Goal: Task Accomplishment & Management: Manage account settings

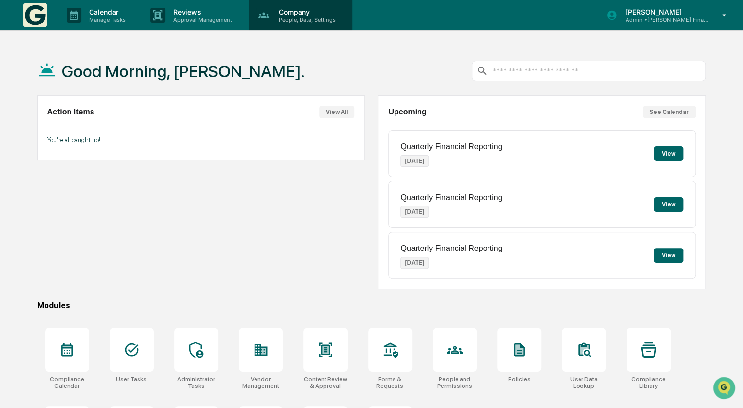
click at [293, 13] on p "Company" at bounding box center [306, 12] width 70 height 8
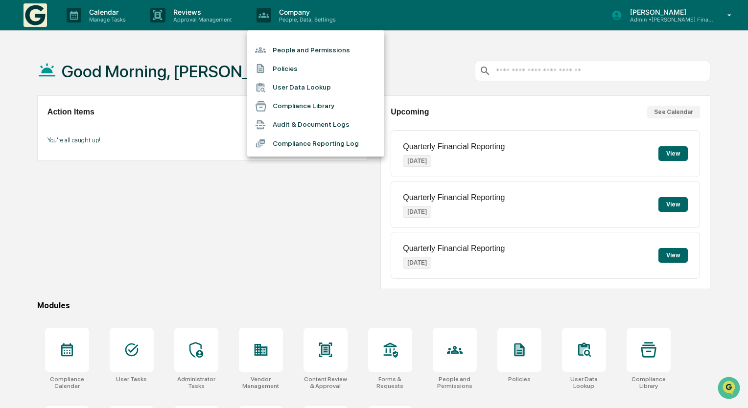
click at [290, 47] on li "People and Permissions" at bounding box center [315, 50] width 137 height 19
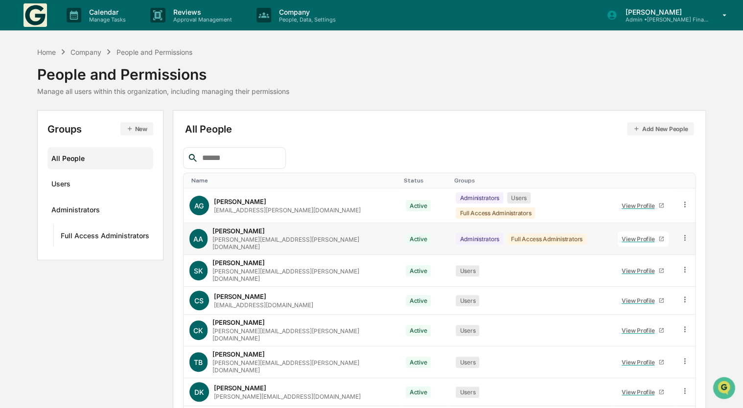
scroll to position [101, 0]
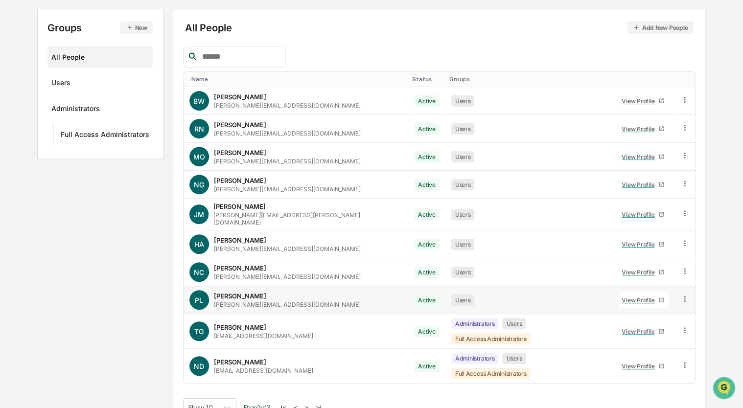
click at [684, 297] on icon at bounding box center [685, 299] width 9 height 9
click at [629, 313] on div "Groups & Permissions" at bounding box center [639, 315] width 84 height 12
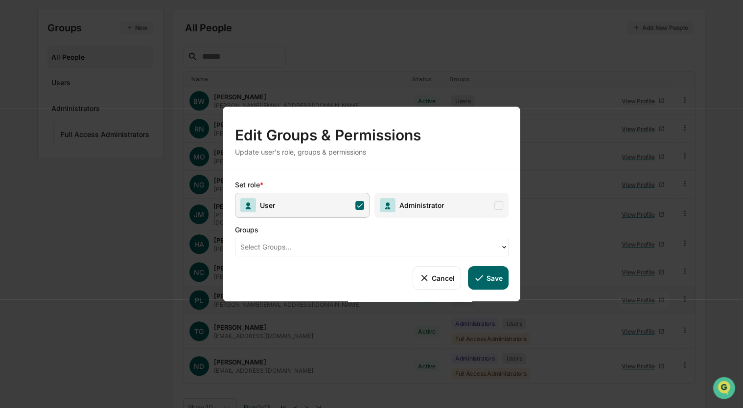
click at [422, 275] on icon at bounding box center [424, 278] width 6 height 6
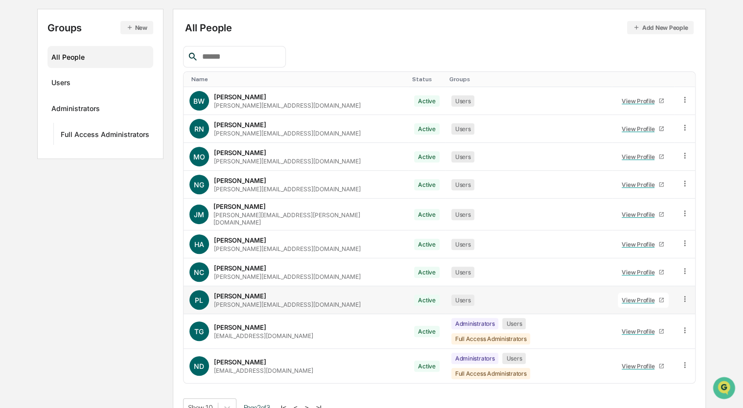
click at [622, 297] on div "View Profile" at bounding box center [640, 300] width 37 height 7
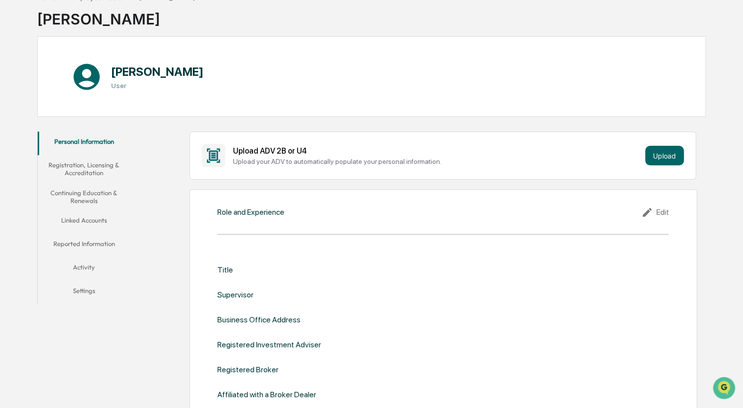
scroll to position [22, 0]
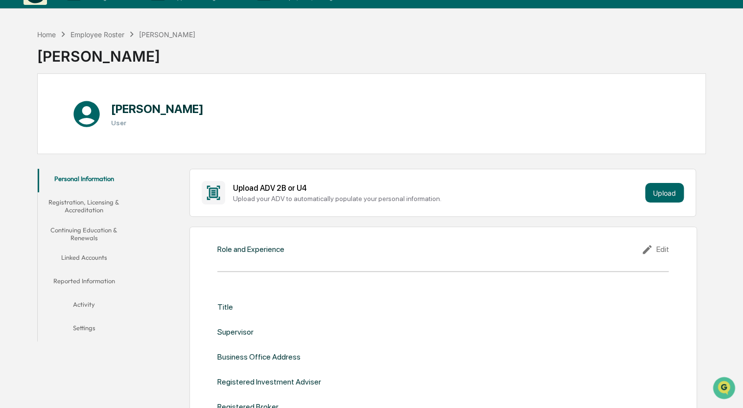
click at [83, 204] on button "Registration, Licensing & Accreditation" at bounding box center [84, 206] width 93 height 28
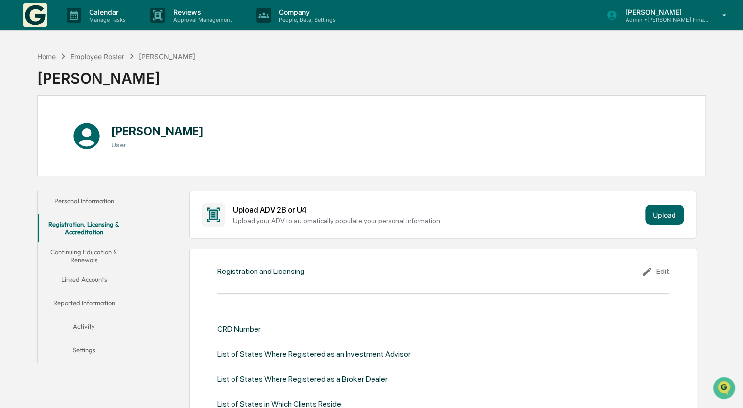
click at [87, 255] on button "Continuing Education & Renewals" at bounding box center [84, 256] width 93 height 28
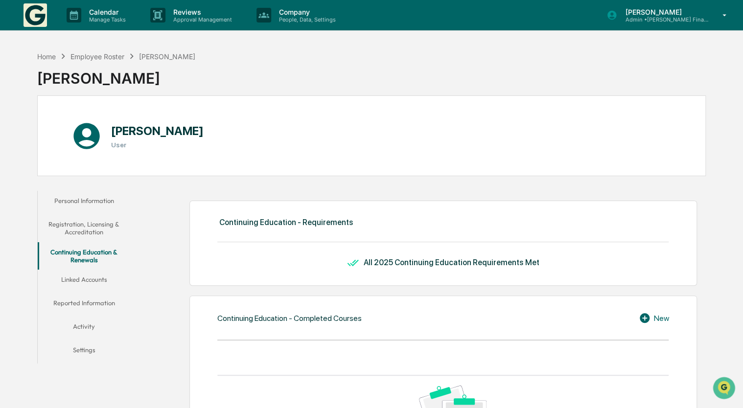
click at [100, 281] on button "Linked Accounts" at bounding box center [84, 282] width 93 height 24
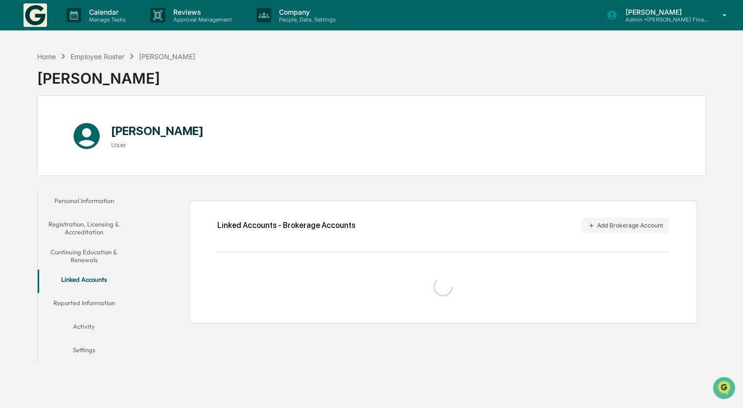
click at [92, 349] on button "Settings" at bounding box center [84, 352] width 93 height 24
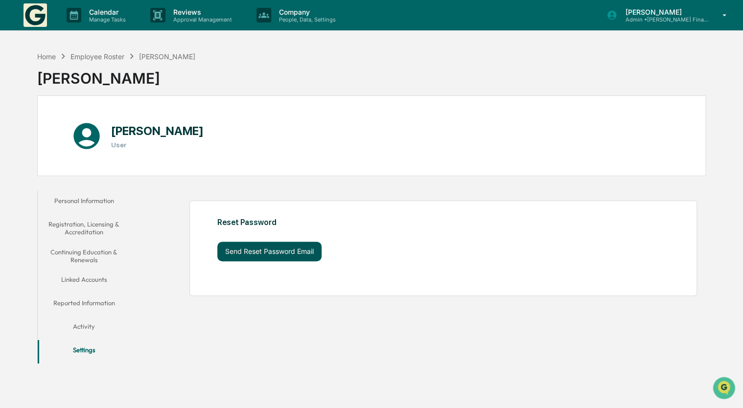
click at [274, 256] on button "Send Reset Password Email" at bounding box center [269, 252] width 104 height 20
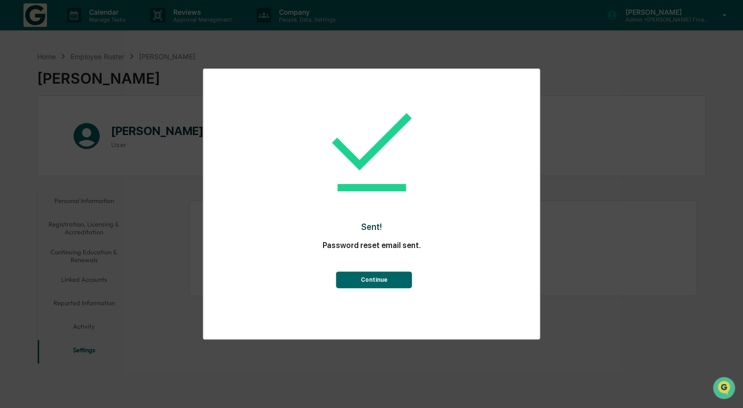
click at [396, 272] on button "Continue" at bounding box center [374, 280] width 76 height 17
